Goal: Task Accomplishment & Management: Manage account settings

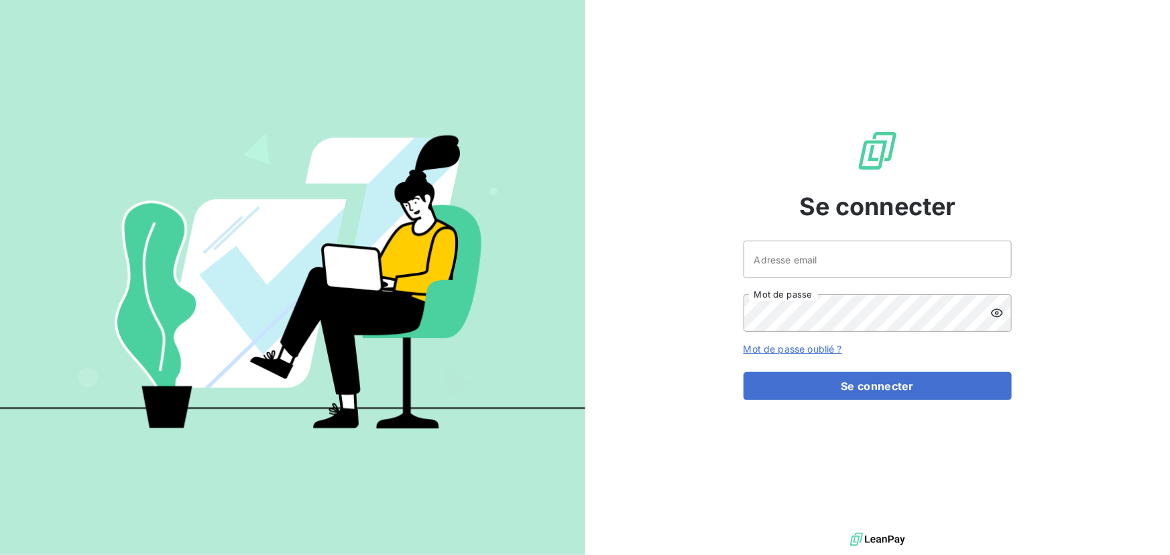
click at [805, 262] on input "Adresse email" at bounding box center [878, 260] width 268 height 38
type input "[EMAIL_ADDRESS][DOMAIN_NAME]"
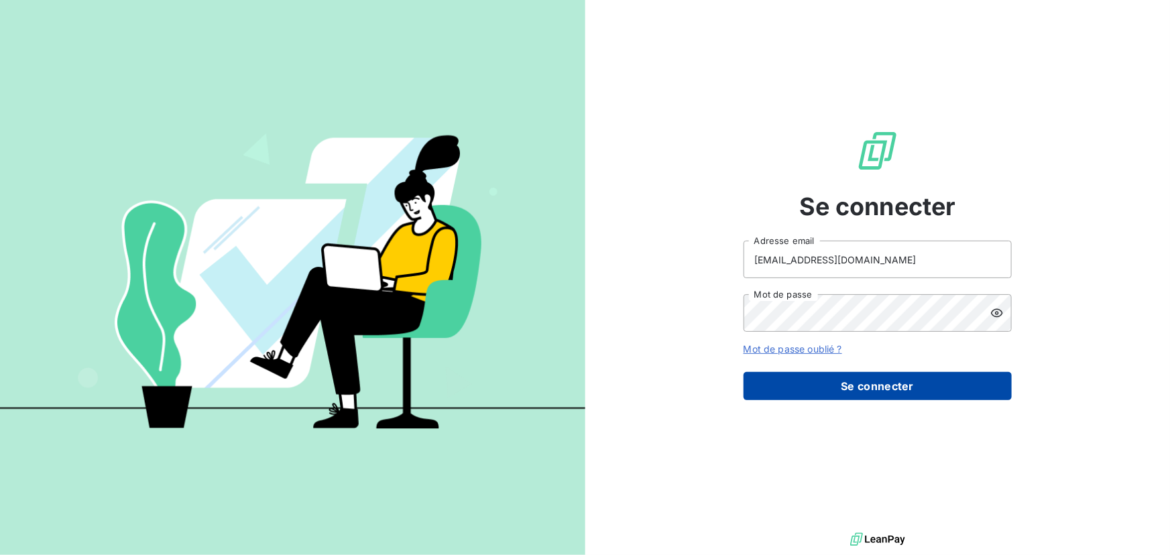
click at [856, 377] on button "Se connecter" at bounding box center [878, 386] width 268 height 28
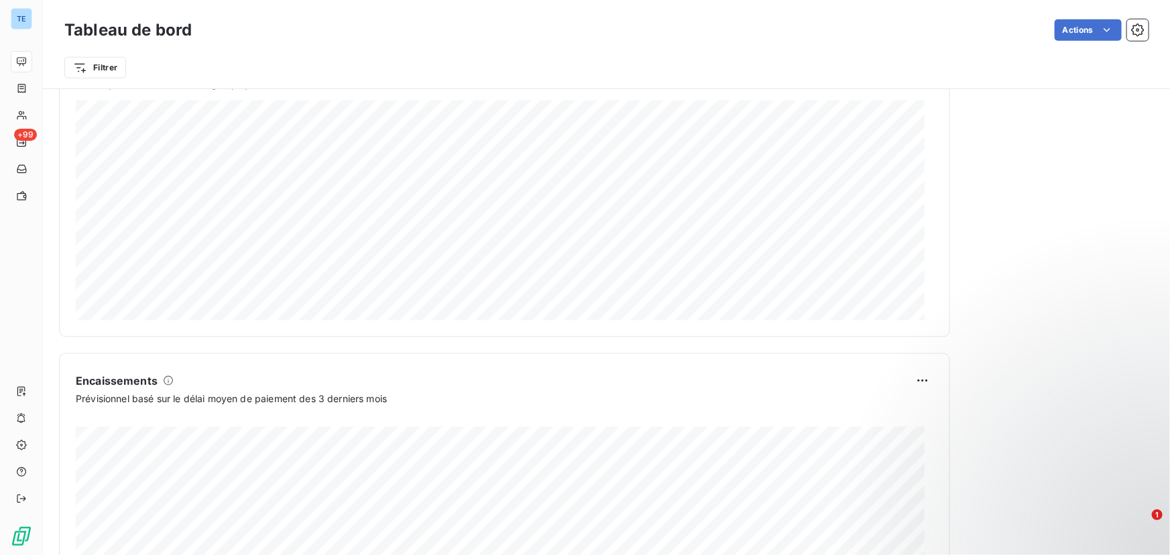
scroll to position [630, 0]
